Goal: Find specific page/section: Find specific page/section

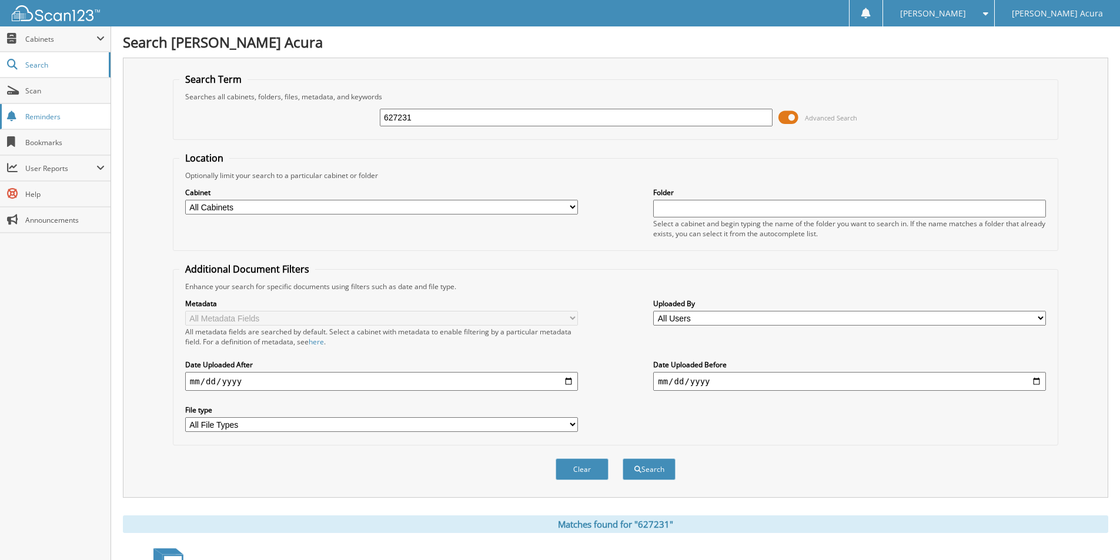
drag, startPoint x: 439, startPoint y: 121, endPoint x: 0, endPoint y: 120, distance: 438.5
click at [0, 120] on body "[PERSON_NAME] Settings Logout [PERSON_NAME] Acura Close Cabinets" at bounding box center [560, 388] width 1120 height 777
type input "B"
drag, startPoint x: 403, startPoint y: 122, endPoint x: 8, endPoint y: 81, distance: 397.7
click at [25, 84] on body "[PERSON_NAME] Settings Logout [PERSON_NAME] Acura Close Cabinets" at bounding box center [560, 388] width 1120 height 777
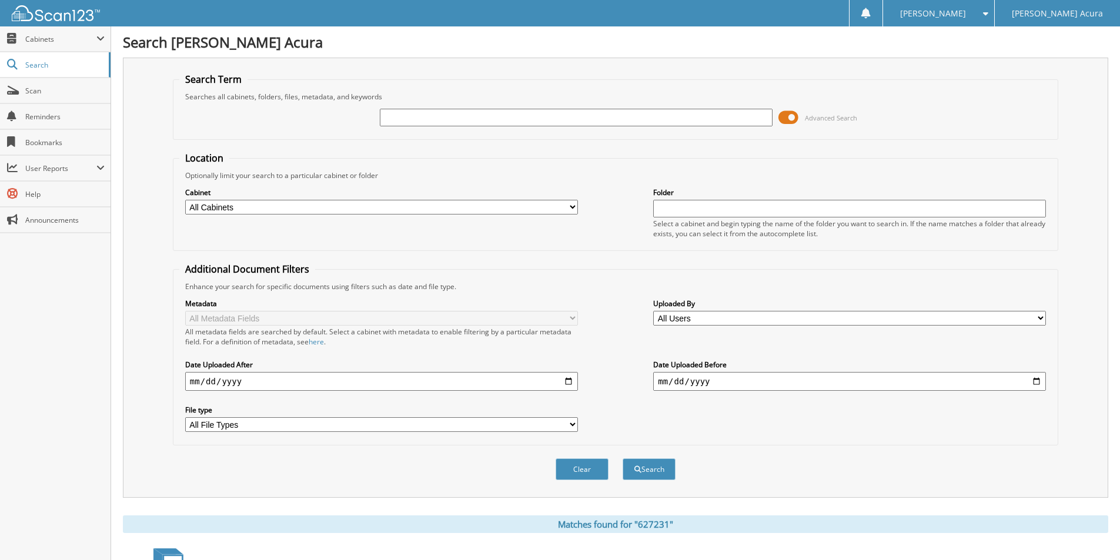
click at [454, 113] on input "text" at bounding box center [576, 118] width 393 height 18
type input "646609"
click at [622, 458] on button "Search" at bounding box center [648, 469] width 53 height 22
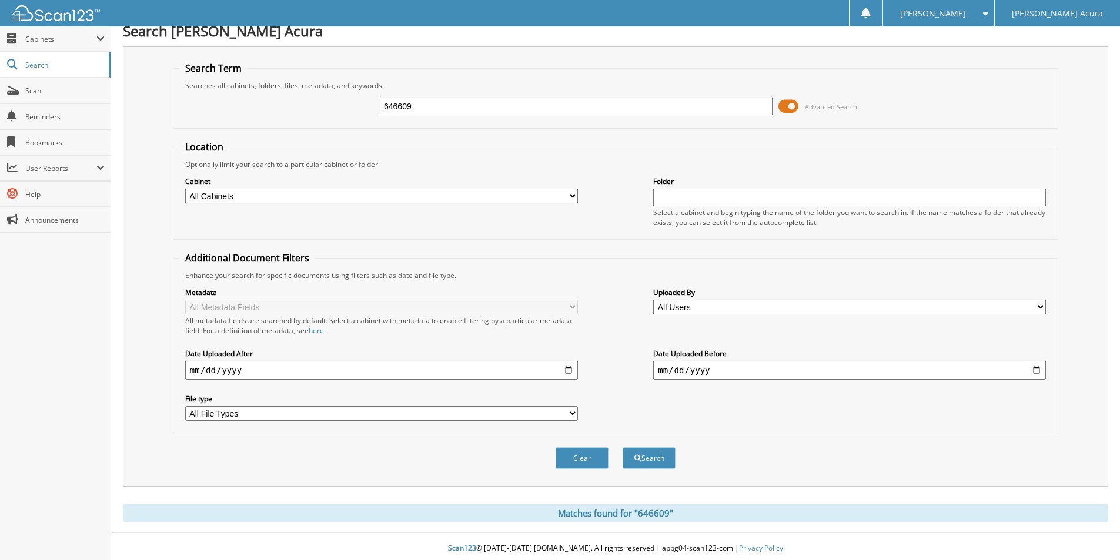
scroll to position [15, 0]
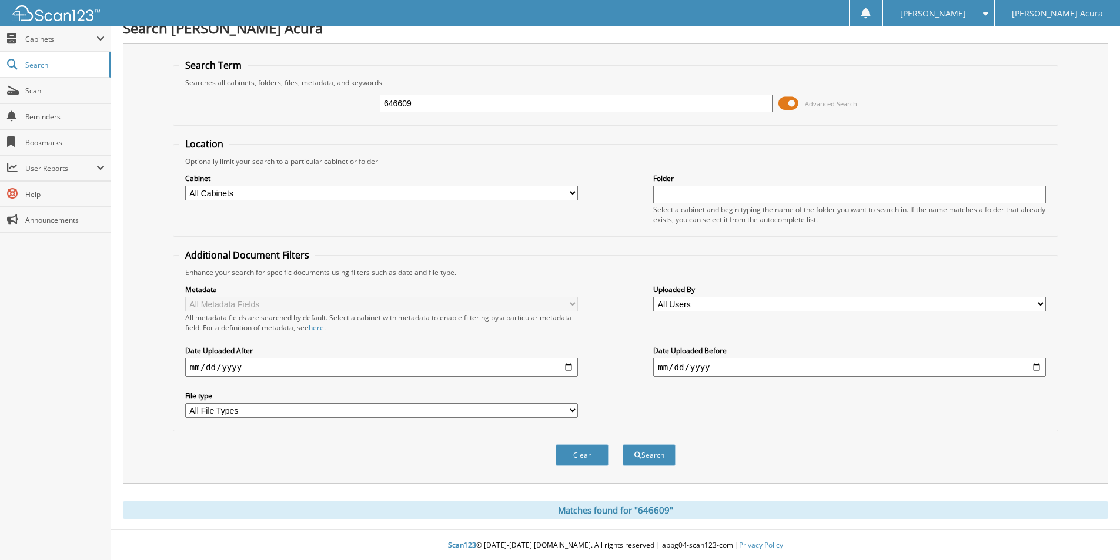
drag, startPoint x: 434, startPoint y: 85, endPoint x: 432, endPoint y: 102, distance: 17.1
click at [434, 89] on fieldset "Search Term Searches all cabinets, folders, files, metadata, and keywords 64660…" at bounding box center [615, 92] width 885 height 67
drag, startPoint x: 432, startPoint y: 102, endPoint x: 33, endPoint y: 87, distance: 399.4
click at [66, 97] on body "[PERSON_NAME] Settings Logout [PERSON_NAME] Acura Close Cabinets" at bounding box center [560, 273] width 1120 height 574
type input "646611"
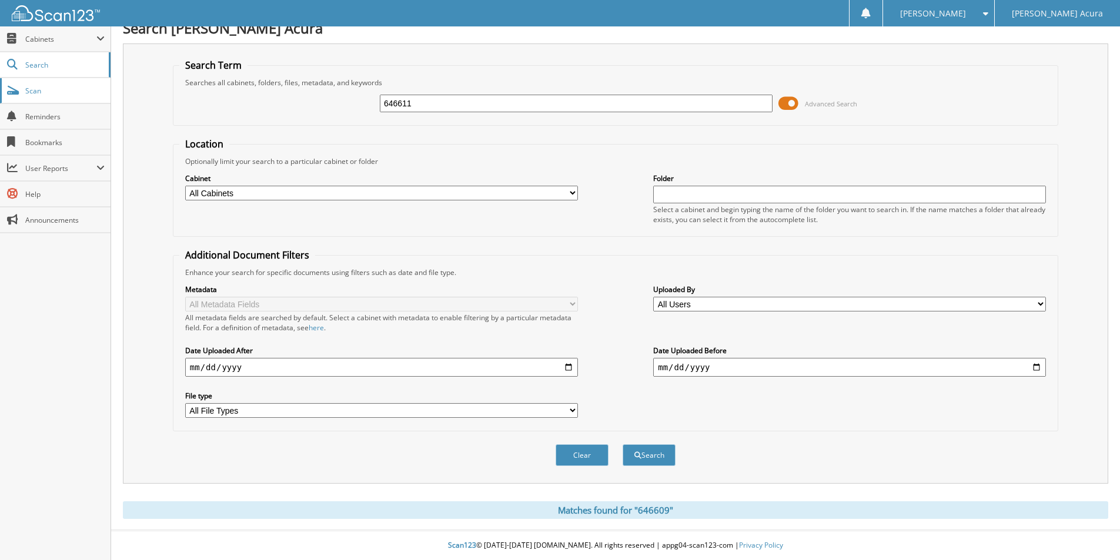
click at [622, 444] on button "Search" at bounding box center [648, 455] width 53 height 22
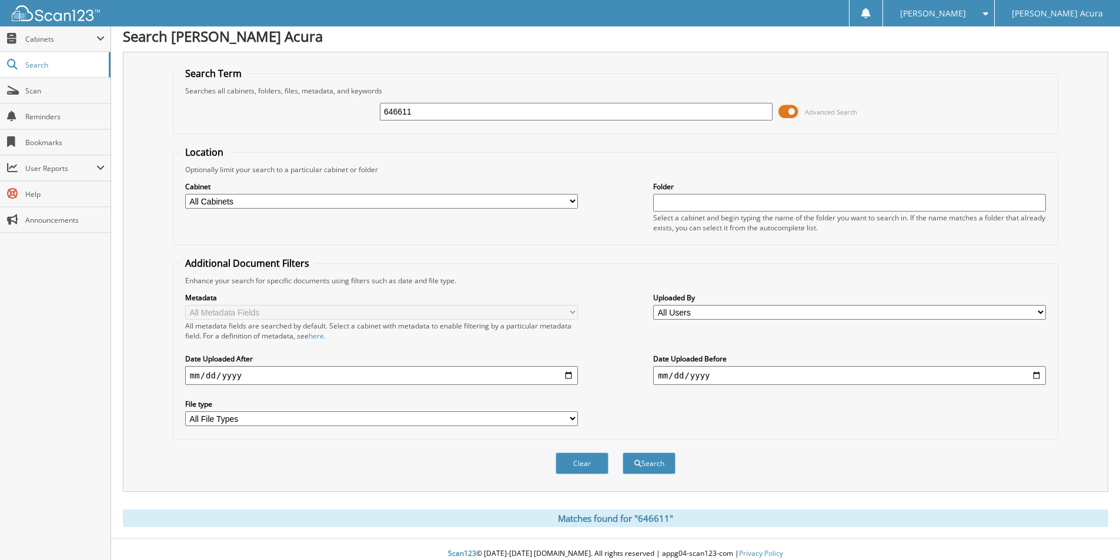
scroll to position [15, 0]
